Goal: Task Accomplishment & Management: Use online tool/utility

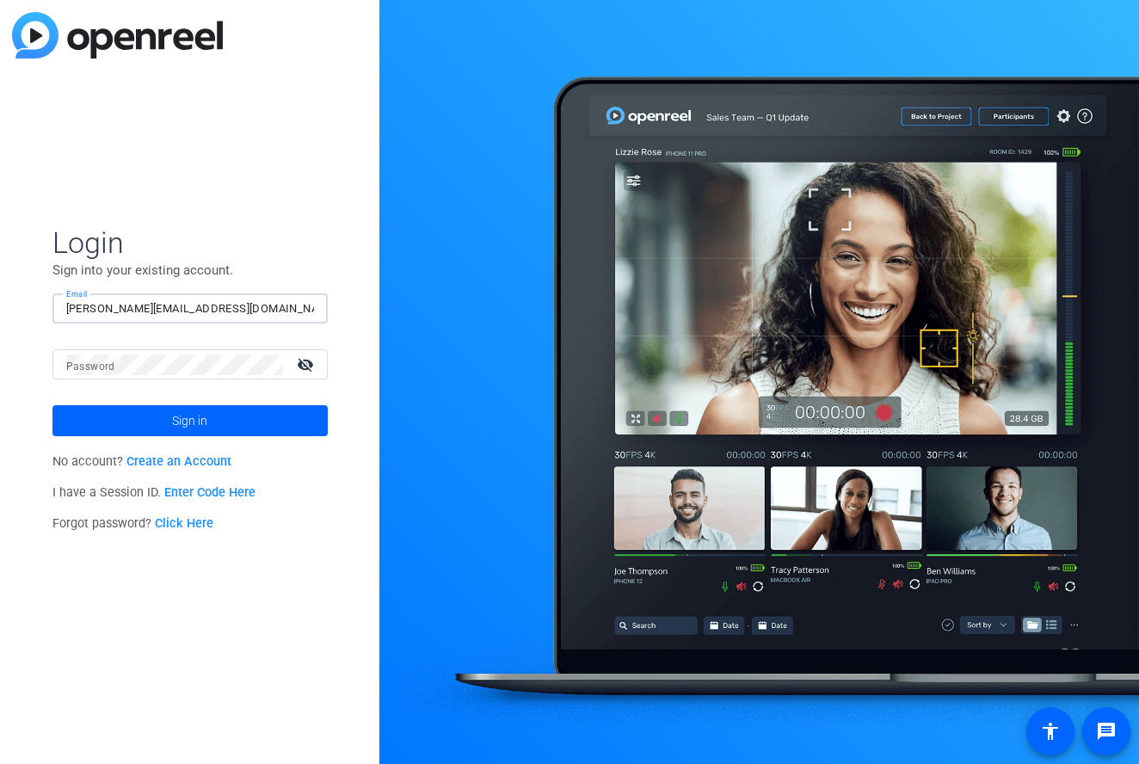
type input "[PERSON_NAME][EMAIL_ADDRESS][DOMAIN_NAME]"
click at [189, 421] on button "Sign in" at bounding box center [189, 420] width 275 height 31
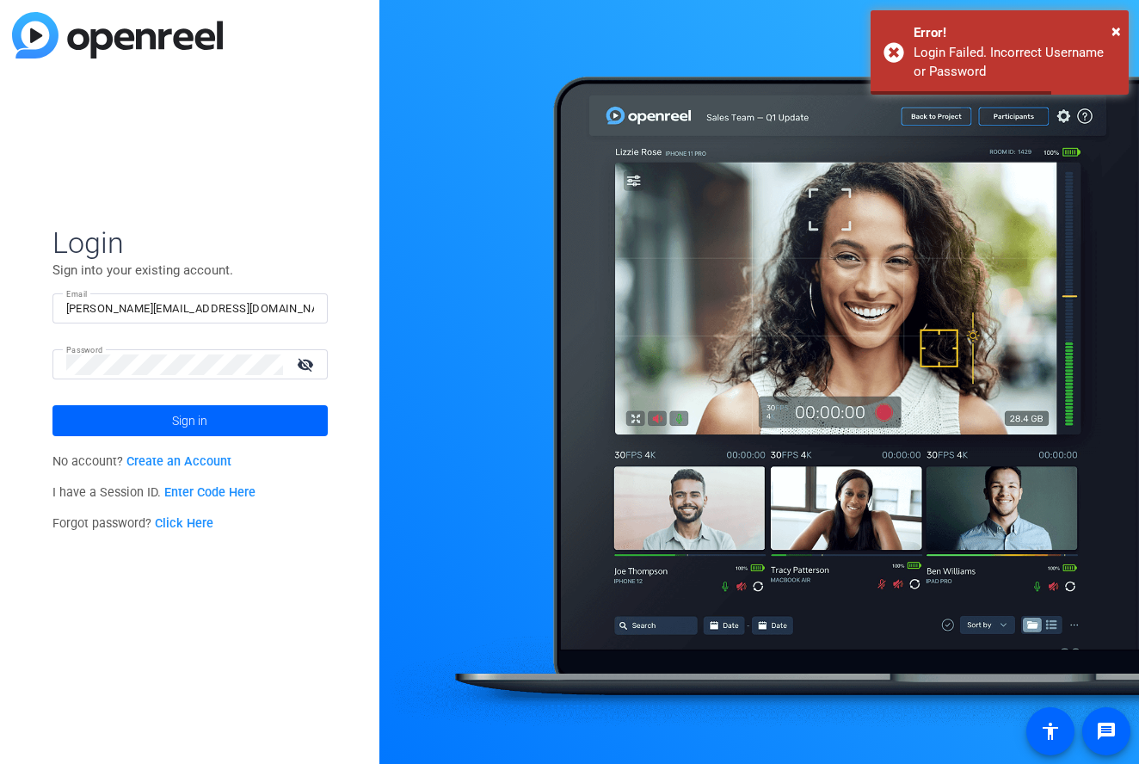
click at [312, 362] on mat-icon "visibility_off" at bounding box center [307, 364] width 41 height 25
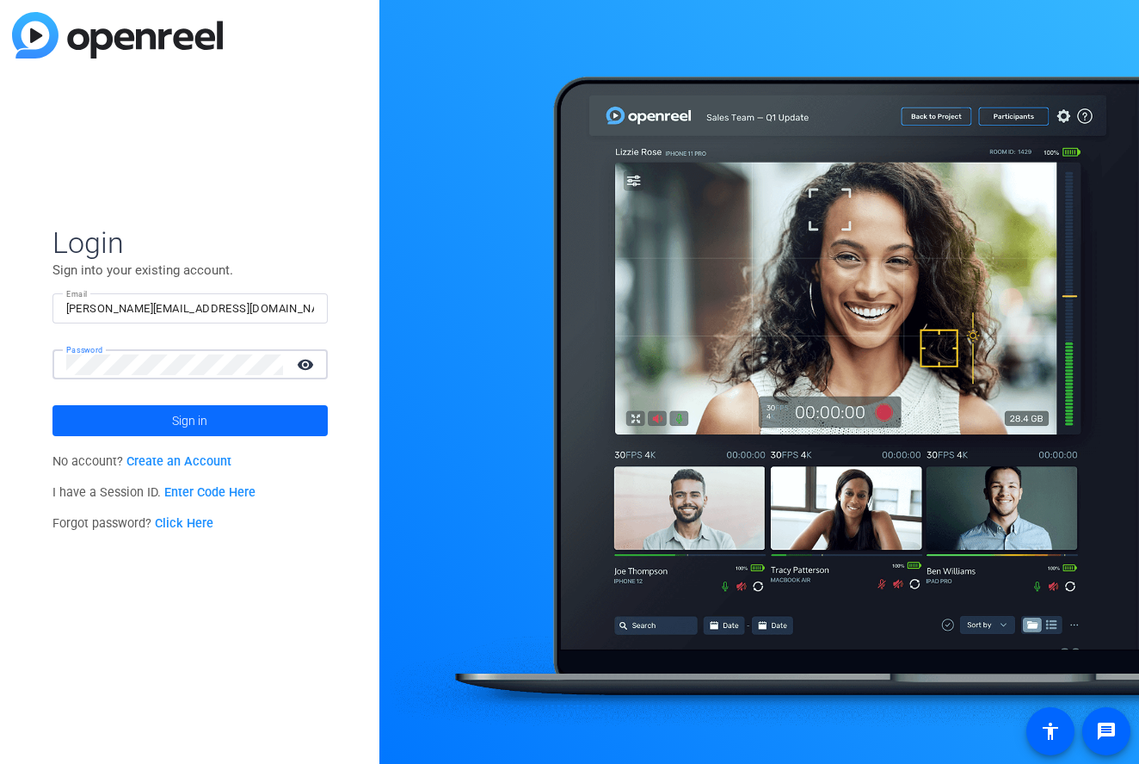
click at [202, 420] on span "Sign in" at bounding box center [189, 420] width 35 height 43
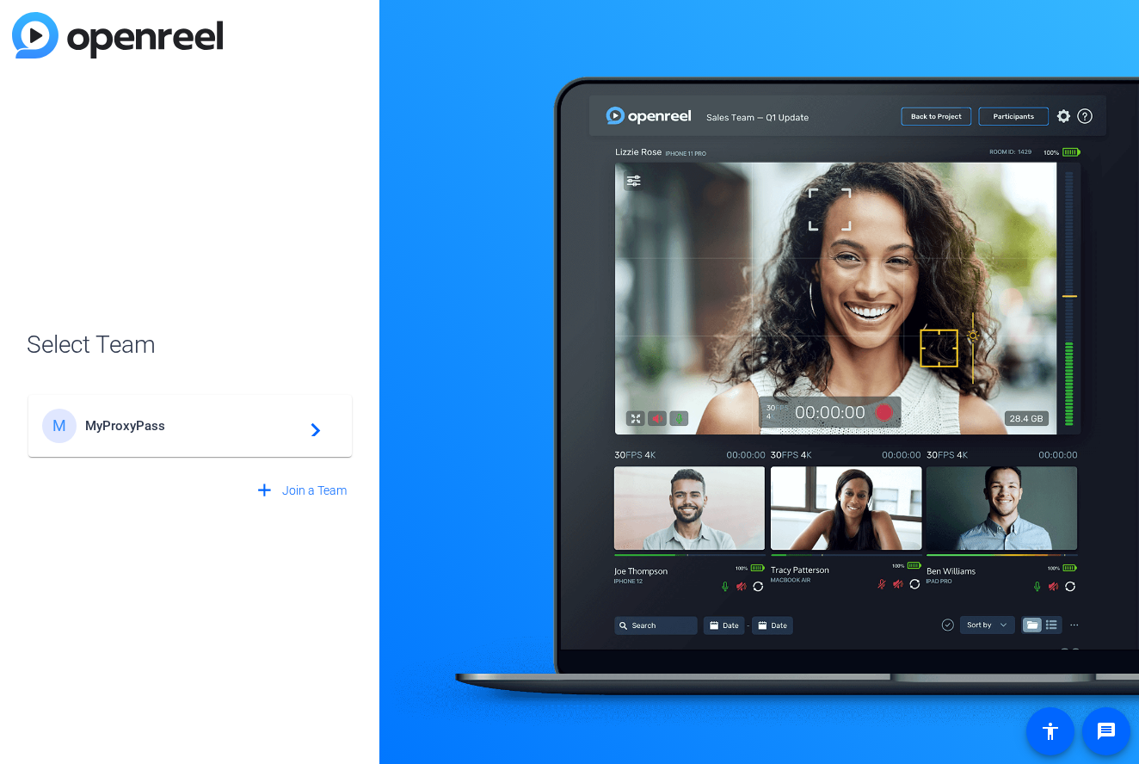
click at [207, 425] on span "MyProxyPass" at bounding box center [192, 425] width 215 height 15
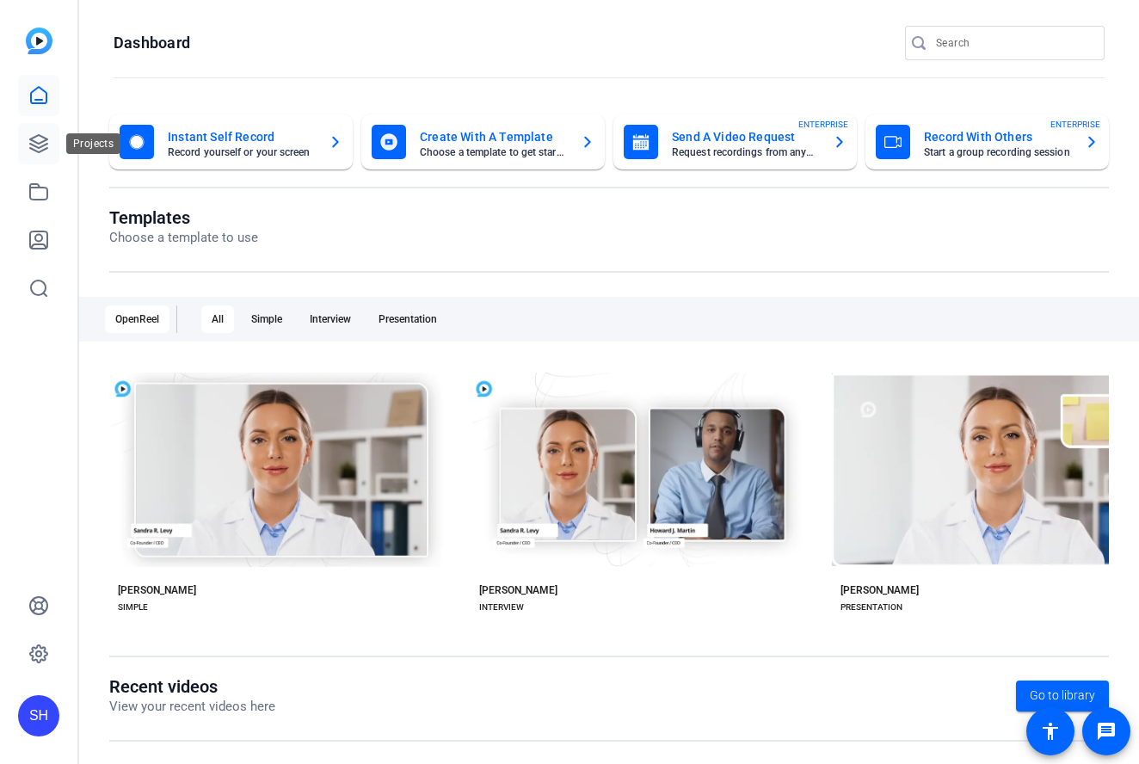
click at [40, 143] on icon at bounding box center [38, 143] width 17 height 17
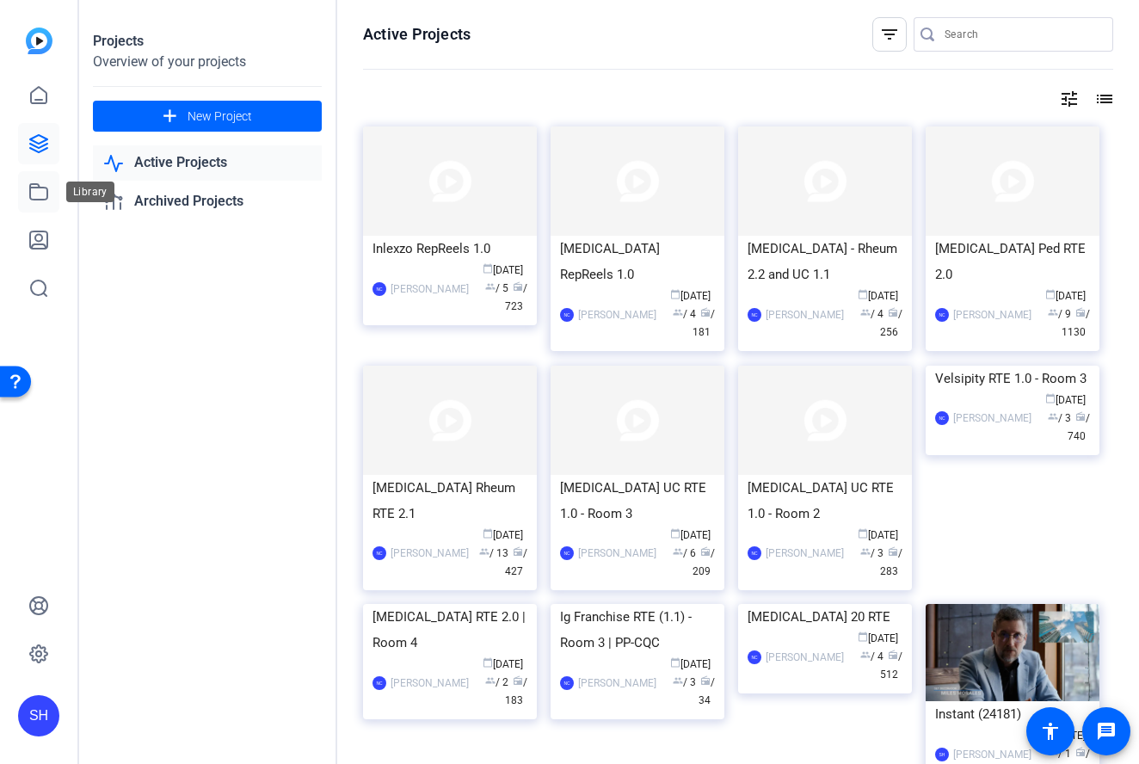
click at [35, 198] on icon at bounding box center [38, 192] width 21 height 21
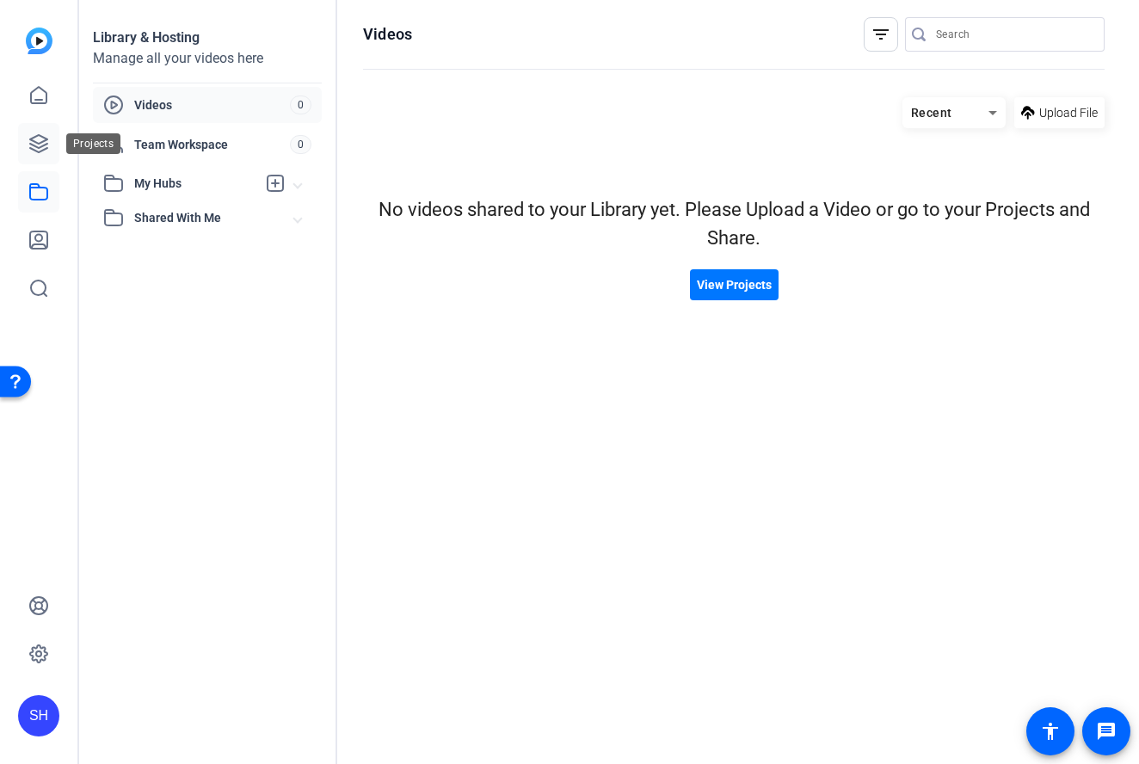
click at [44, 139] on icon at bounding box center [38, 143] width 21 height 21
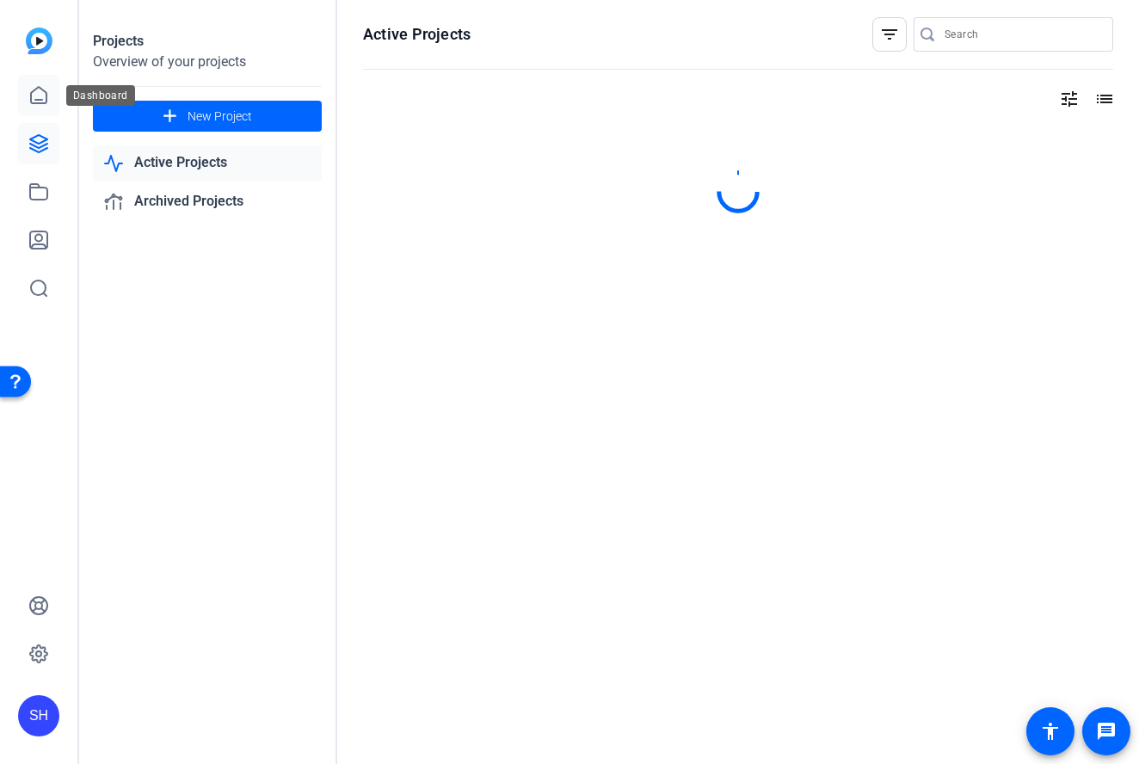
click at [46, 91] on icon at bounding box center [38, 95] width 21 height 21
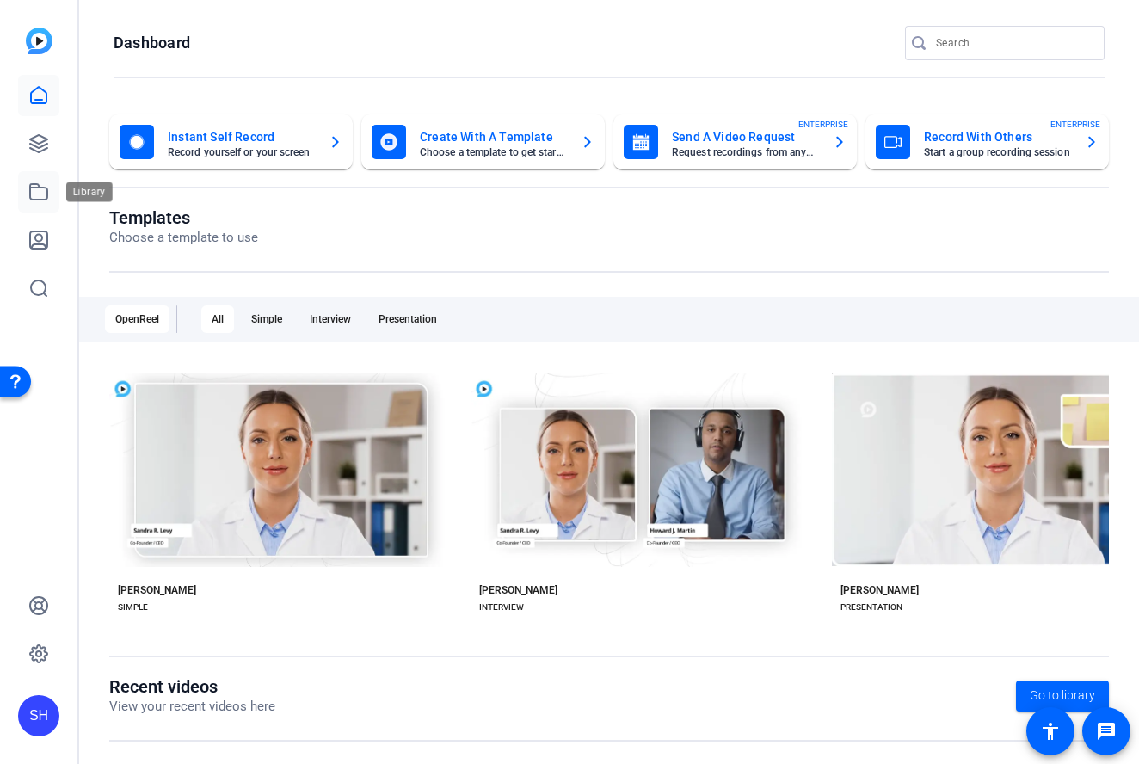
click at [45, 193] on icon at bounding box center [38, 192] width 21 height 21
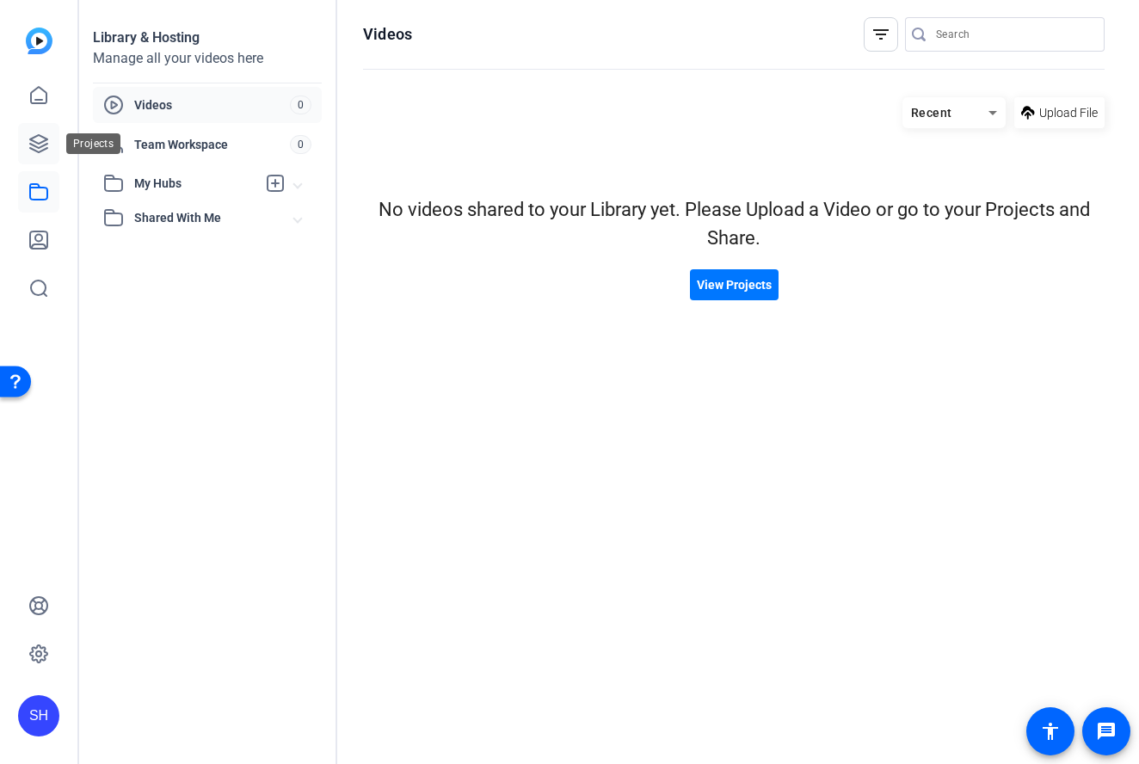
click at [46, 156] on link at bounding box center [38, 143] width 41 height 41
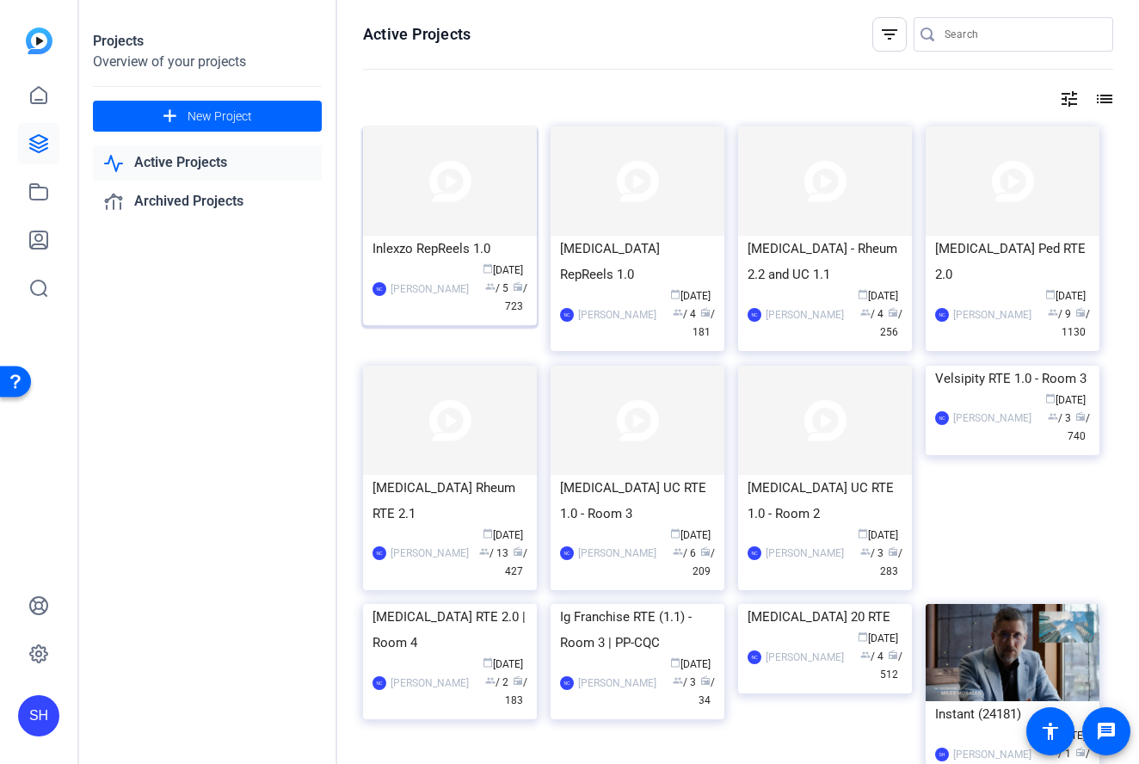
click at [461, 231] on img at bounding box center [450, 181] width 174 height 109
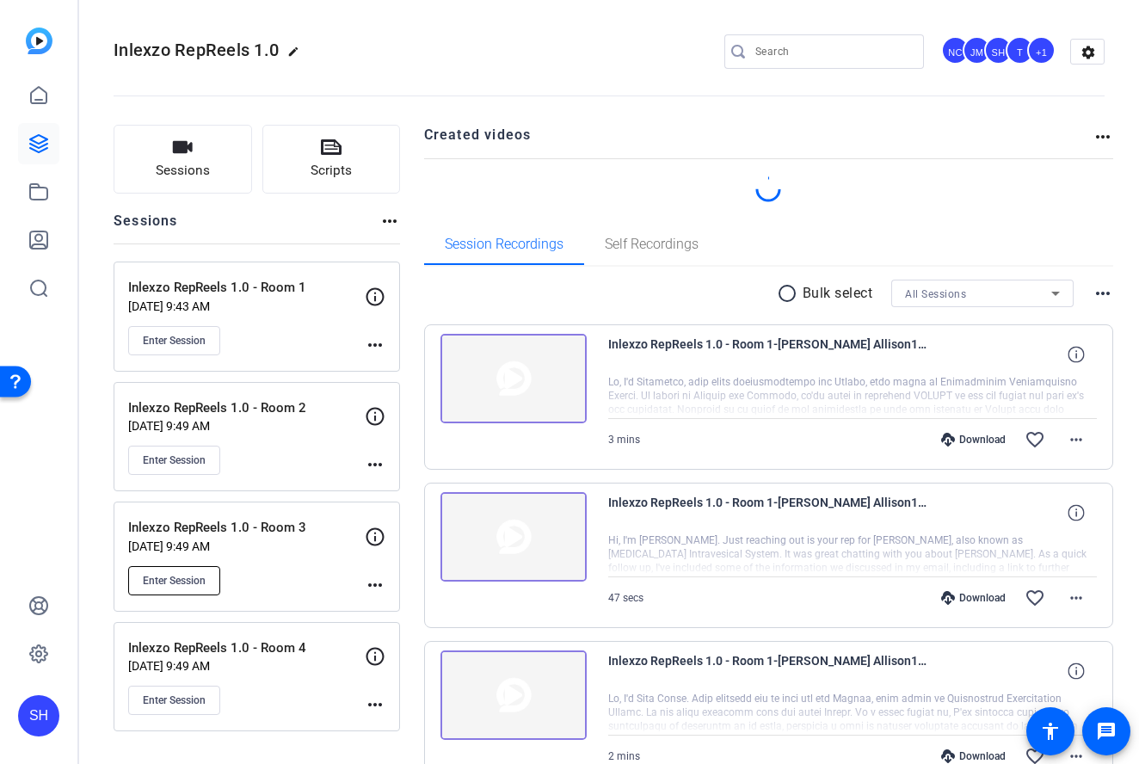
click at [176, 580] on span "Enter Session" at bounding box center [174, 581] width 63 height 14
